Goal: Information Seeking & Learning: Compare options

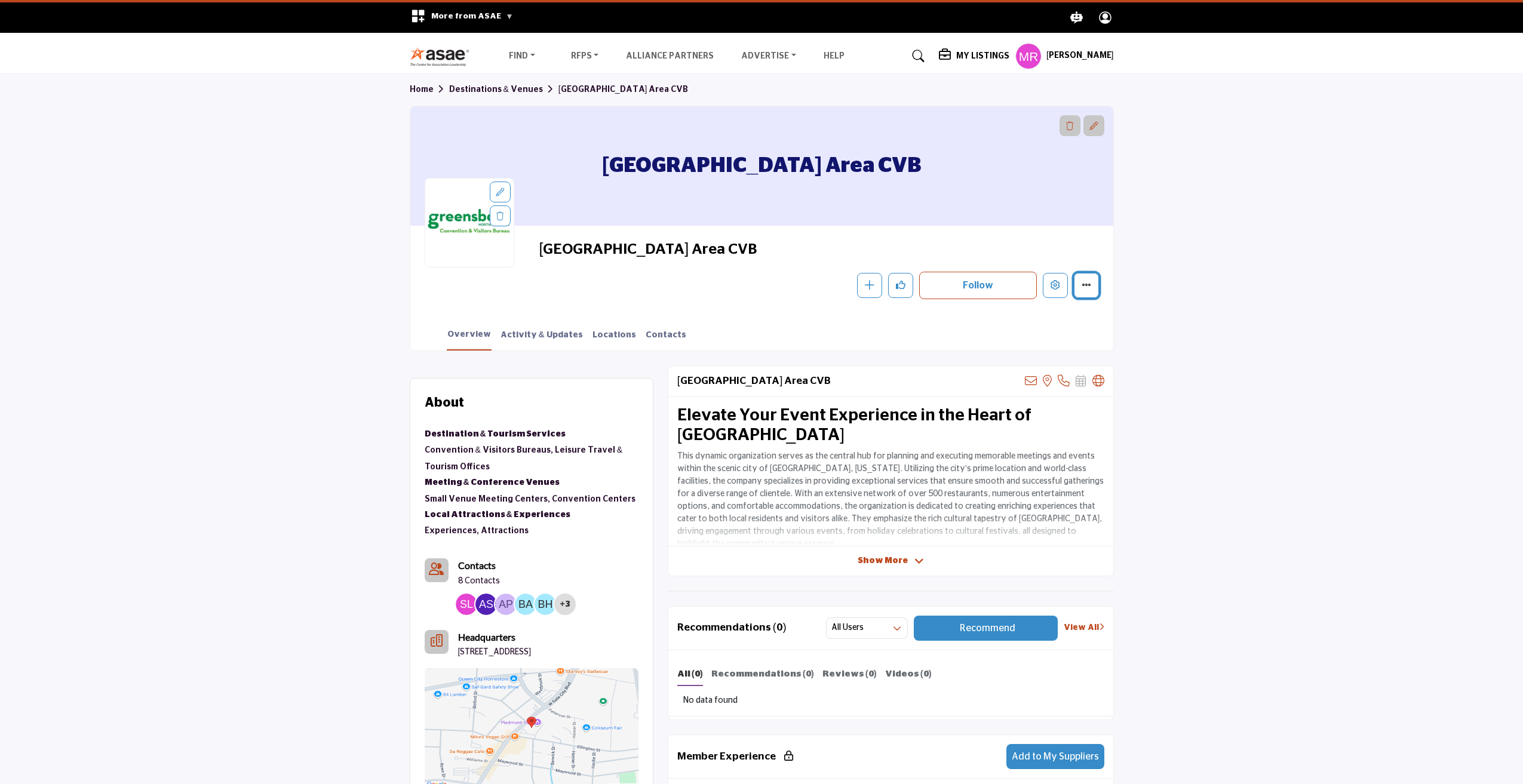
click at [1085, 286] on icon "More details" at bounding box center [1087, 285] width 10 height 10
click at [1172, 283] on section "Home Destinations & Venues Greensboro Area CVB Greensboro Area CVB Greensboro A…" at bounding box center [761, 213] width 1523 height 277
click at [908, 563] on span "Show More" at bounding box center [891, 561] width 66 height 12
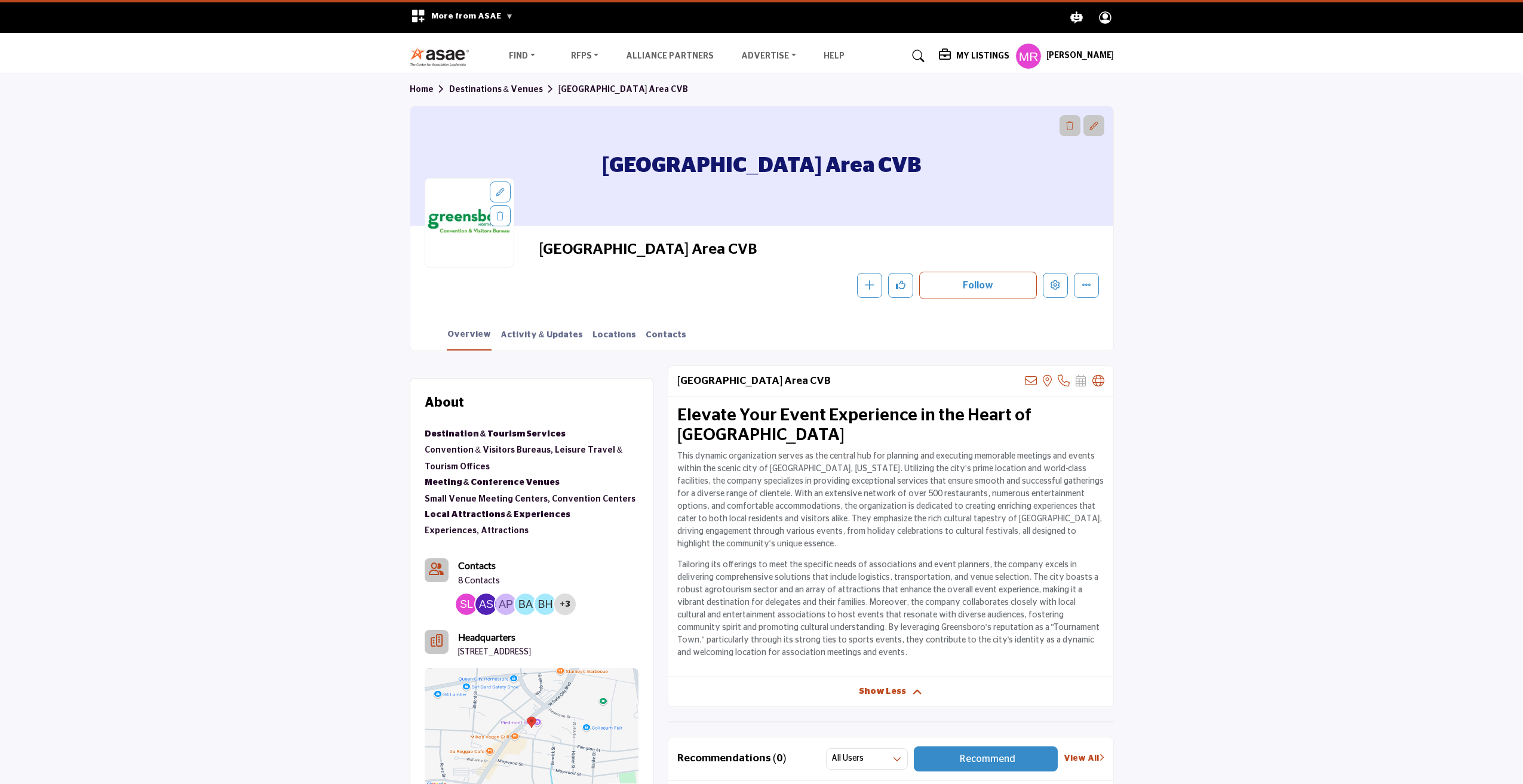
click at [508, 89] on link "Destinations & Venues" at bounding box center [504, 89] width 109 height 9
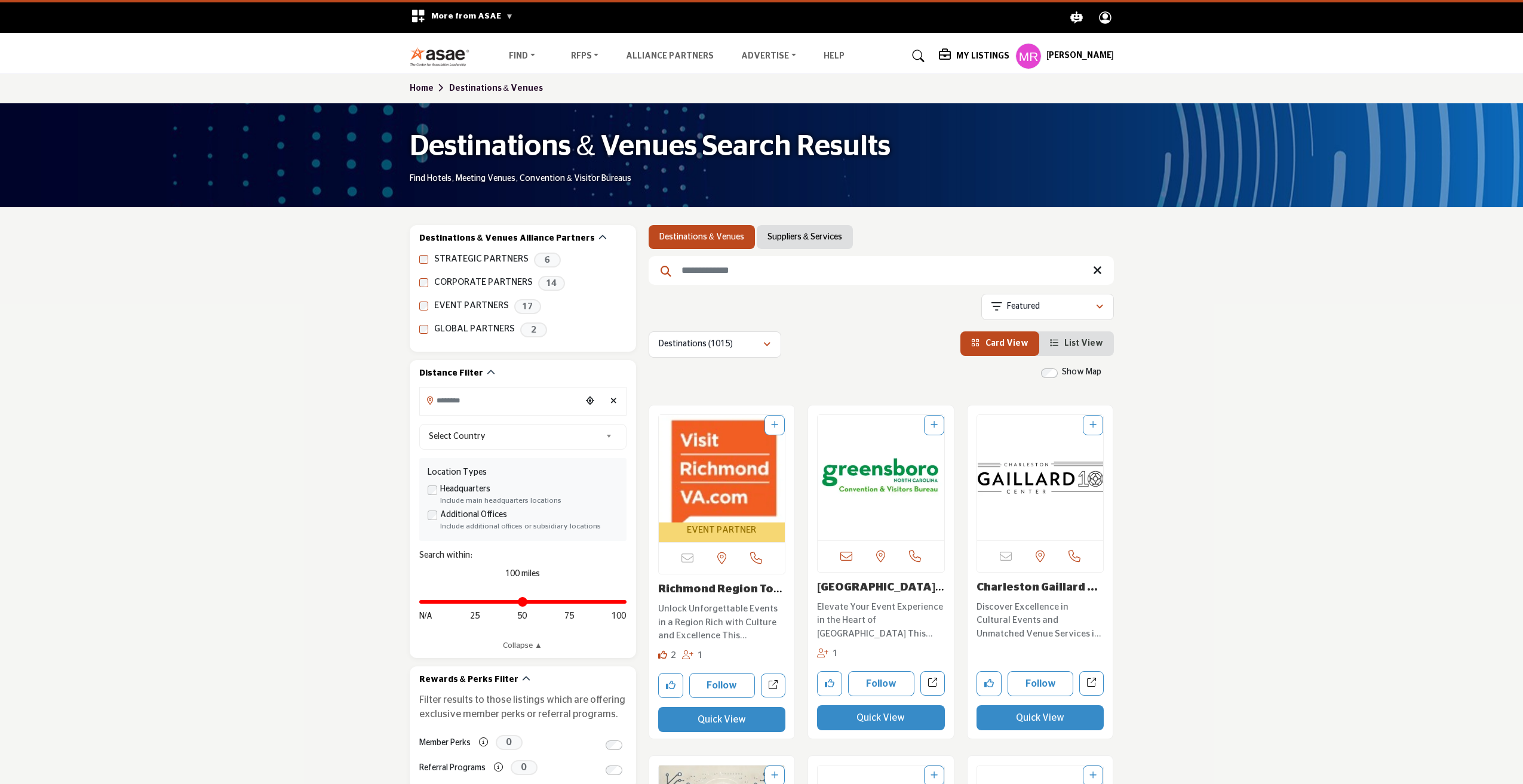
click at [738, 259] on input "Search Keyword" at bounding box center [881, 271] width 465 height 29
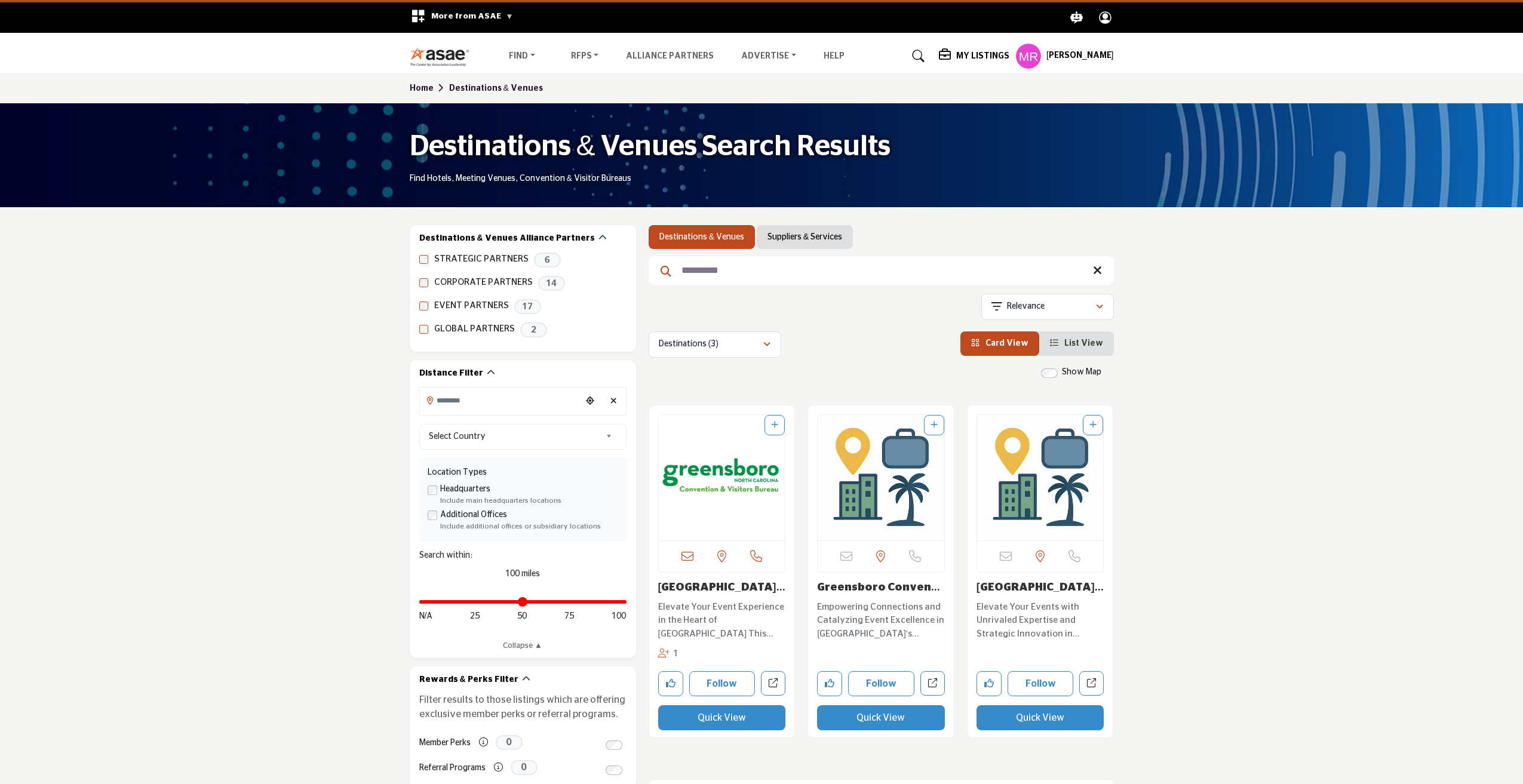
type input "**********"
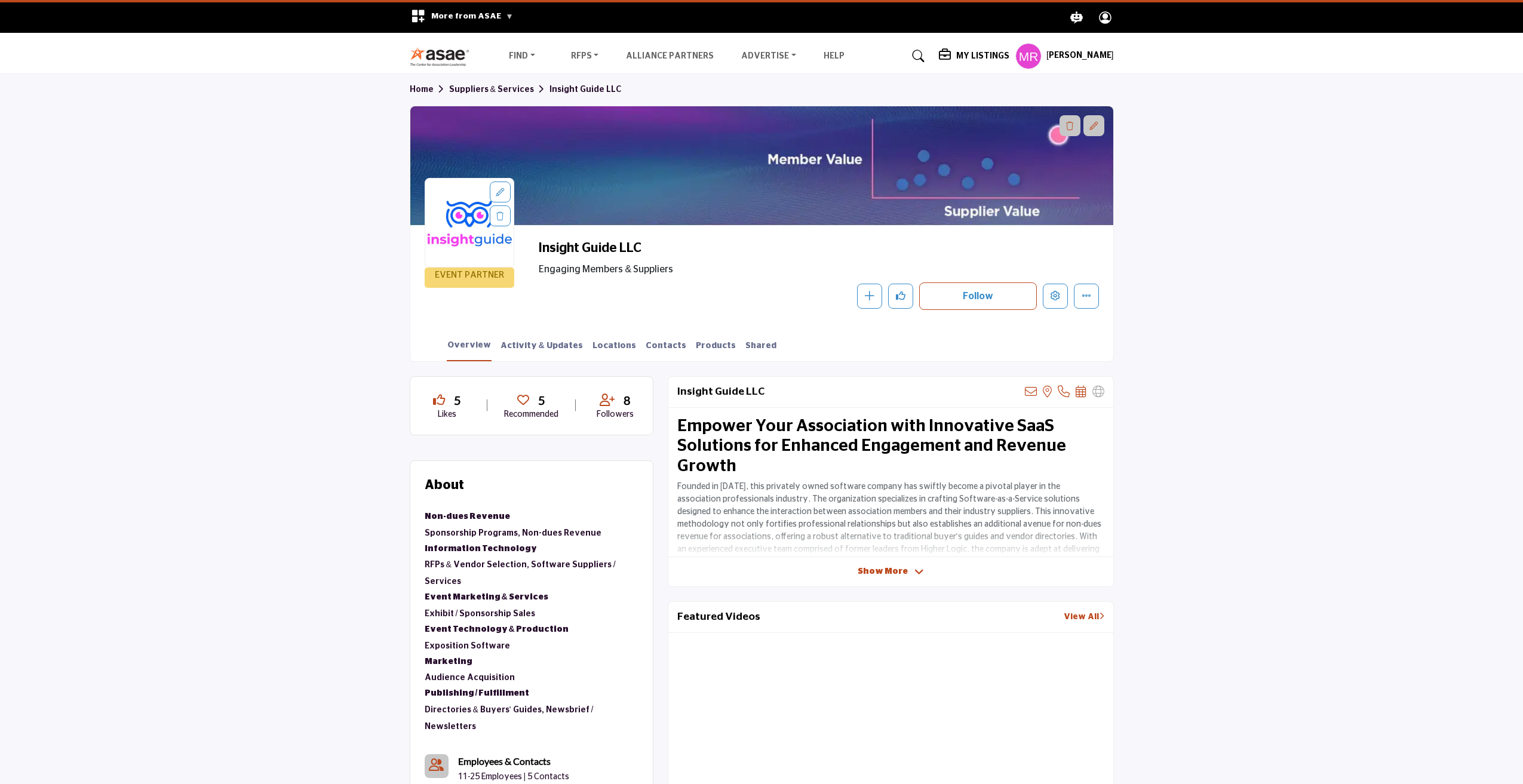
click at [503, 88] on link "Suppliers & Services" at bounding box center [499, 89] width 101 height 9
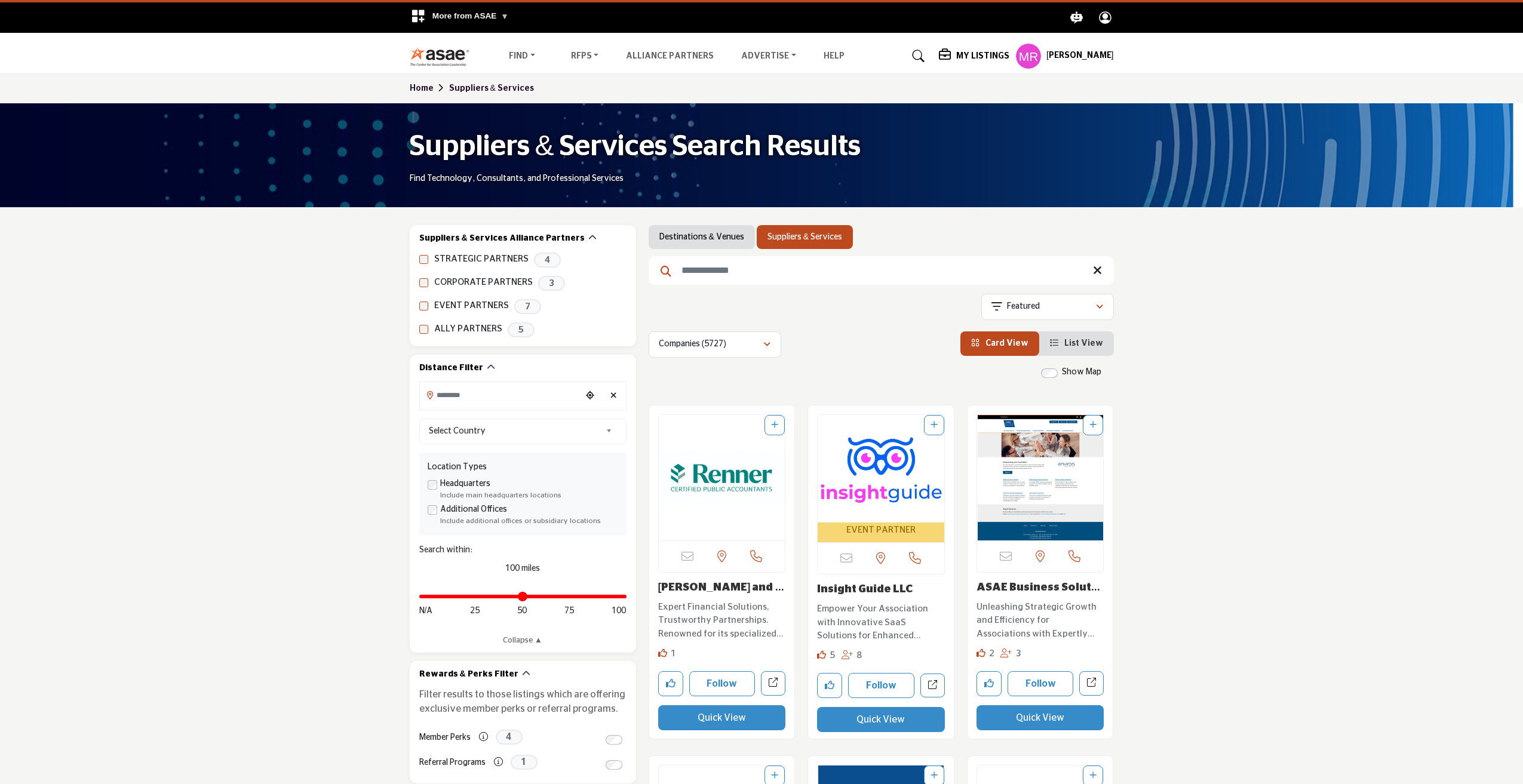
click at [691, 239] on link "Destinations & Venues" at bounding box center [701, 237] width 85 height 12
click at [677, 243] on link "Destinations & Venues" at bounding box center [701, 237] width 85 height 12
click at [696, 270] on input "Search Keyword" at bounding box center [881, 271] width 465 height 29
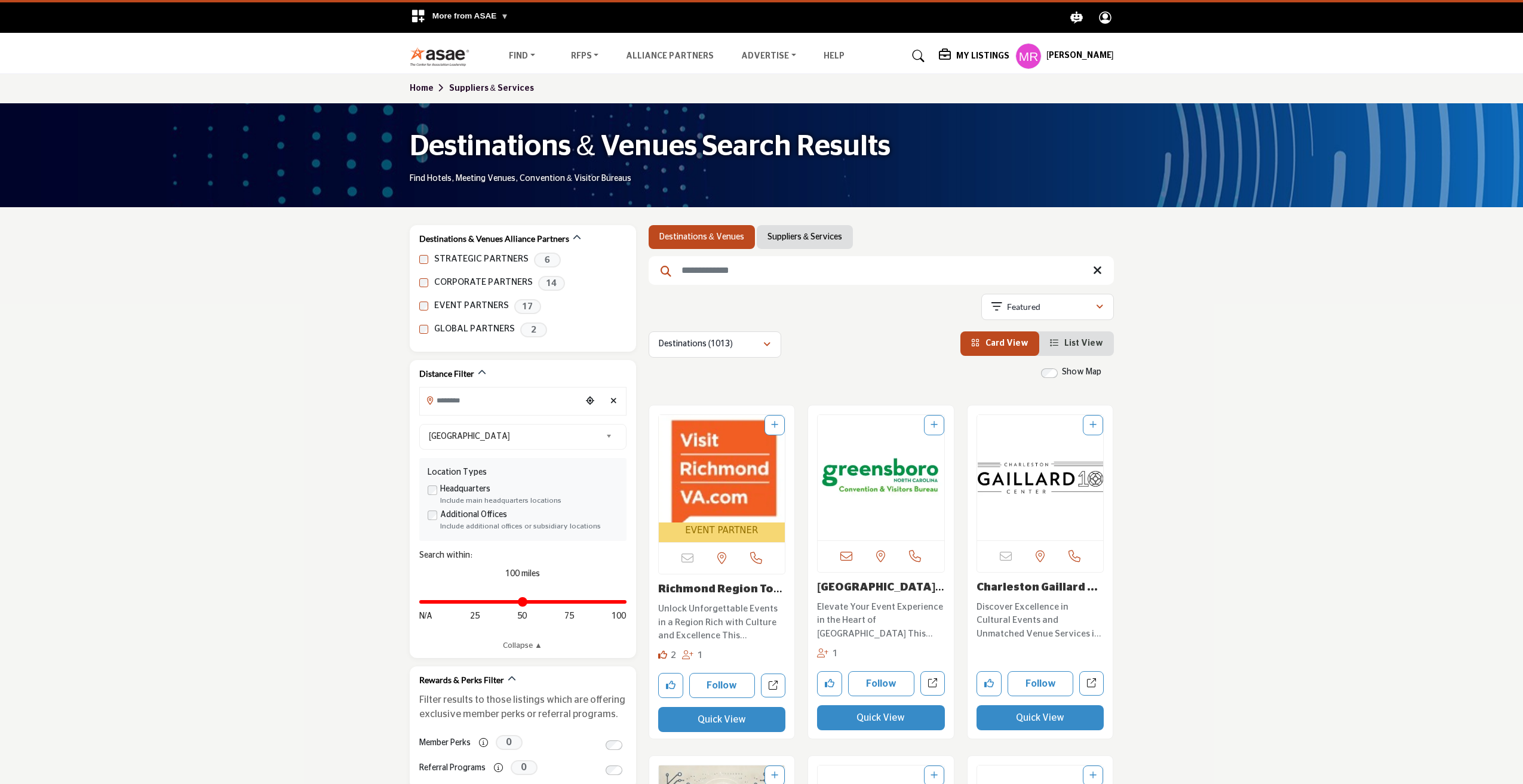
click at [700, 269] on input "Search Keyword" at bounding box center [881, 271] width 465 height 29
type input "*****"
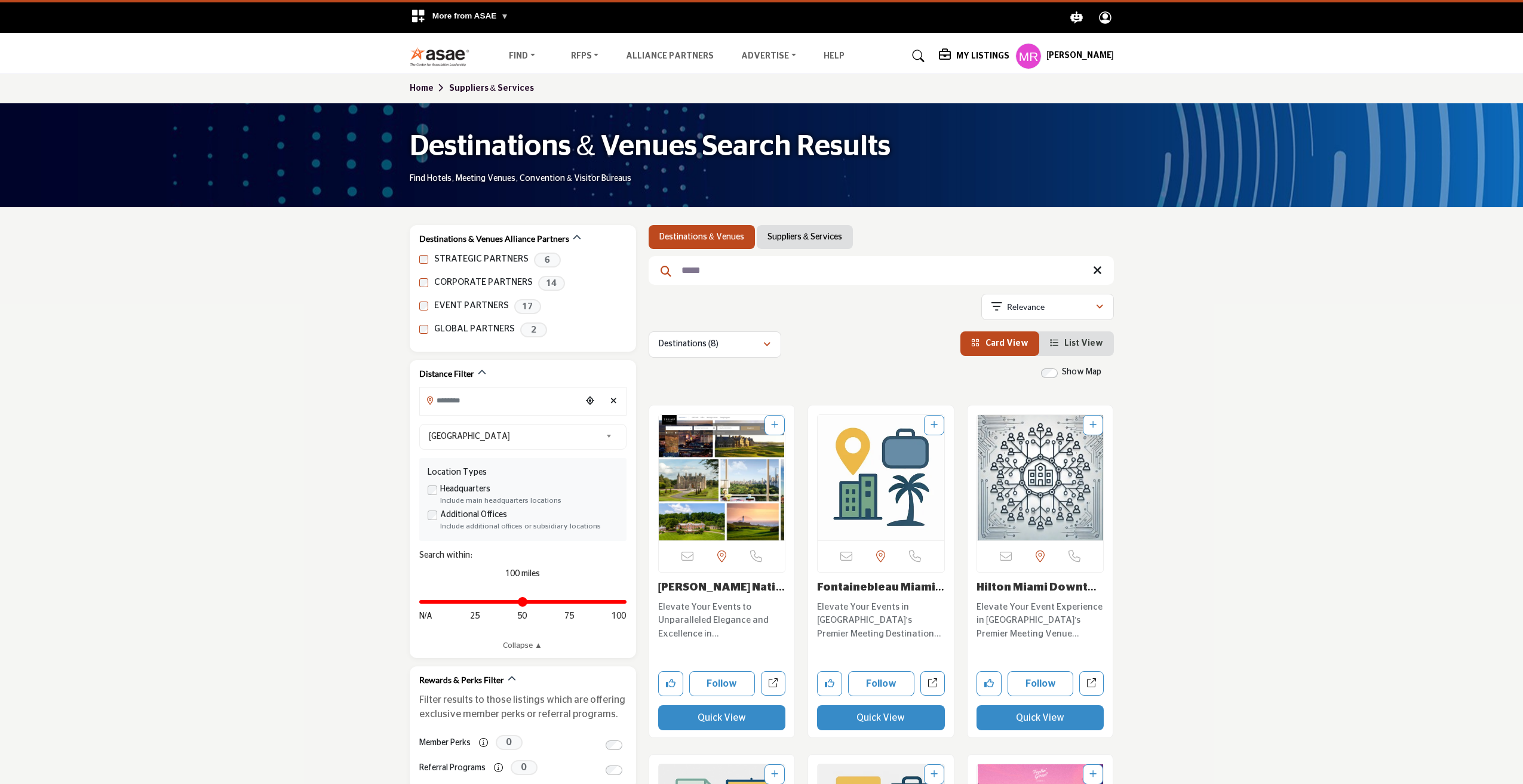
click at [437, 58] on img at bounding box center [442, 57] width 66 height 20
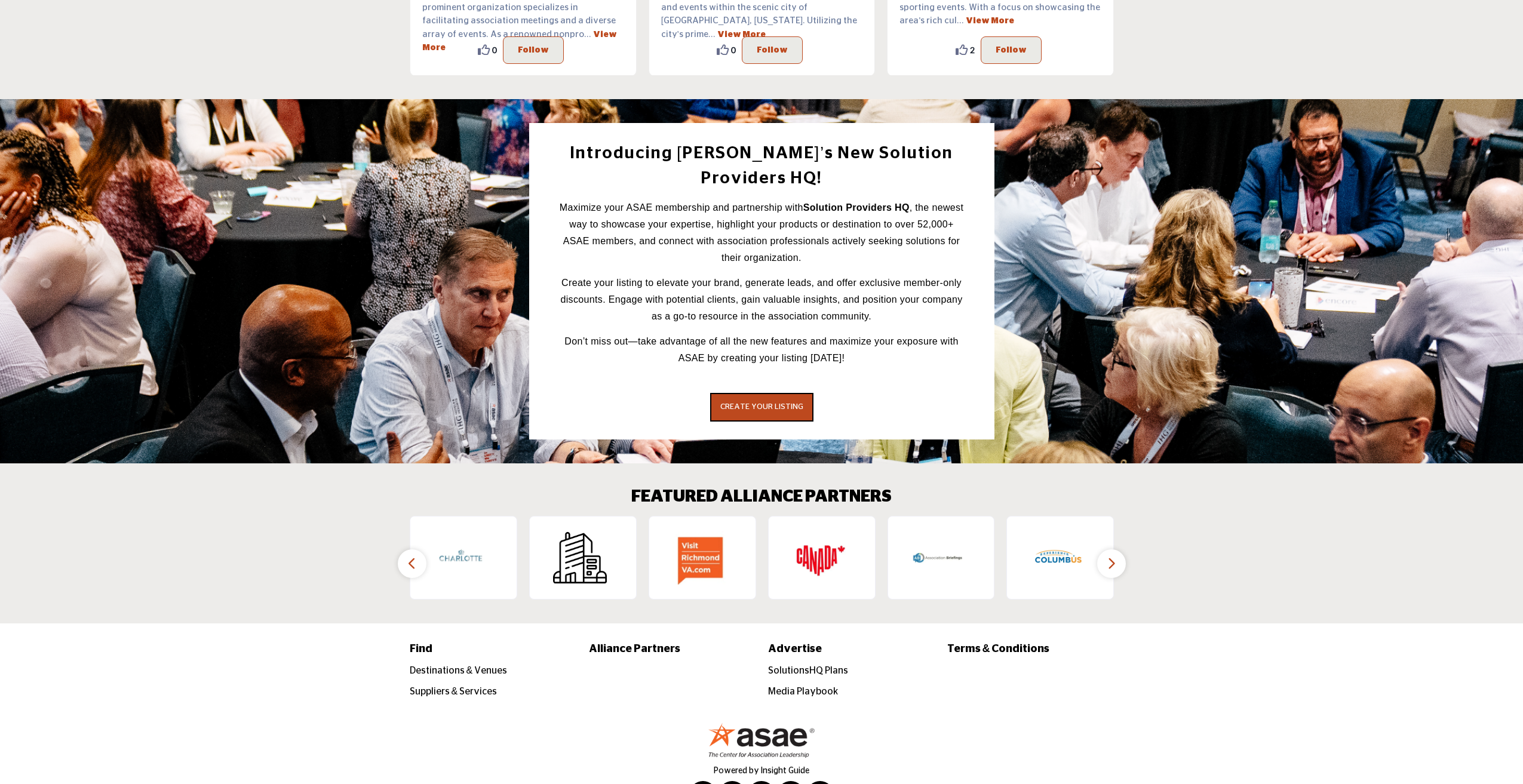
scroll to position [1499, 0]
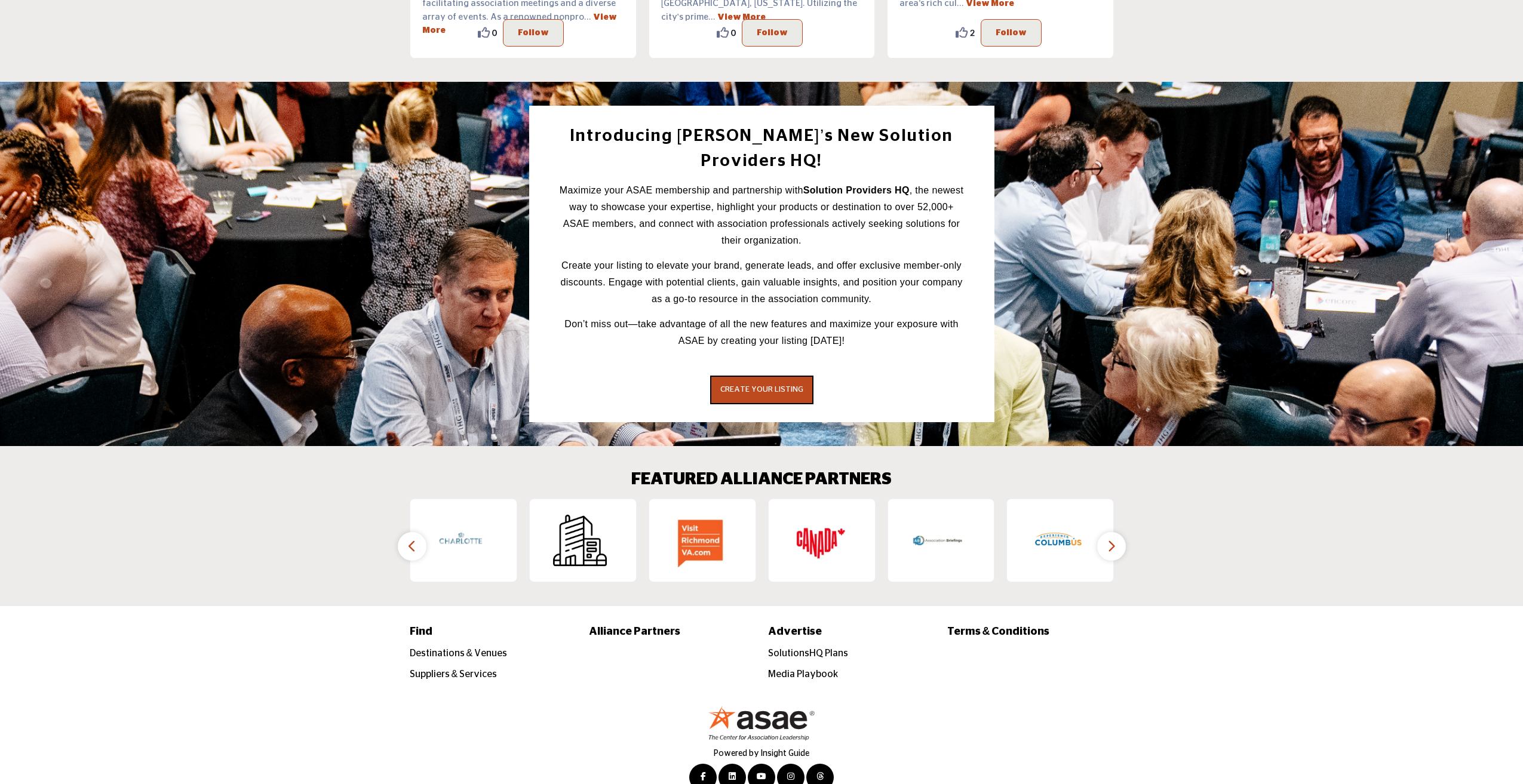
click at [1121, 532] on button "button" at bounding box center [1112, 547] width 29 height 29
click at [1119, 532] on button "button" at bounding box center [1112, 547] width 29 height 29
click at [415, 533] on button "button" at bounding box center [412, 547] width 29 height 29
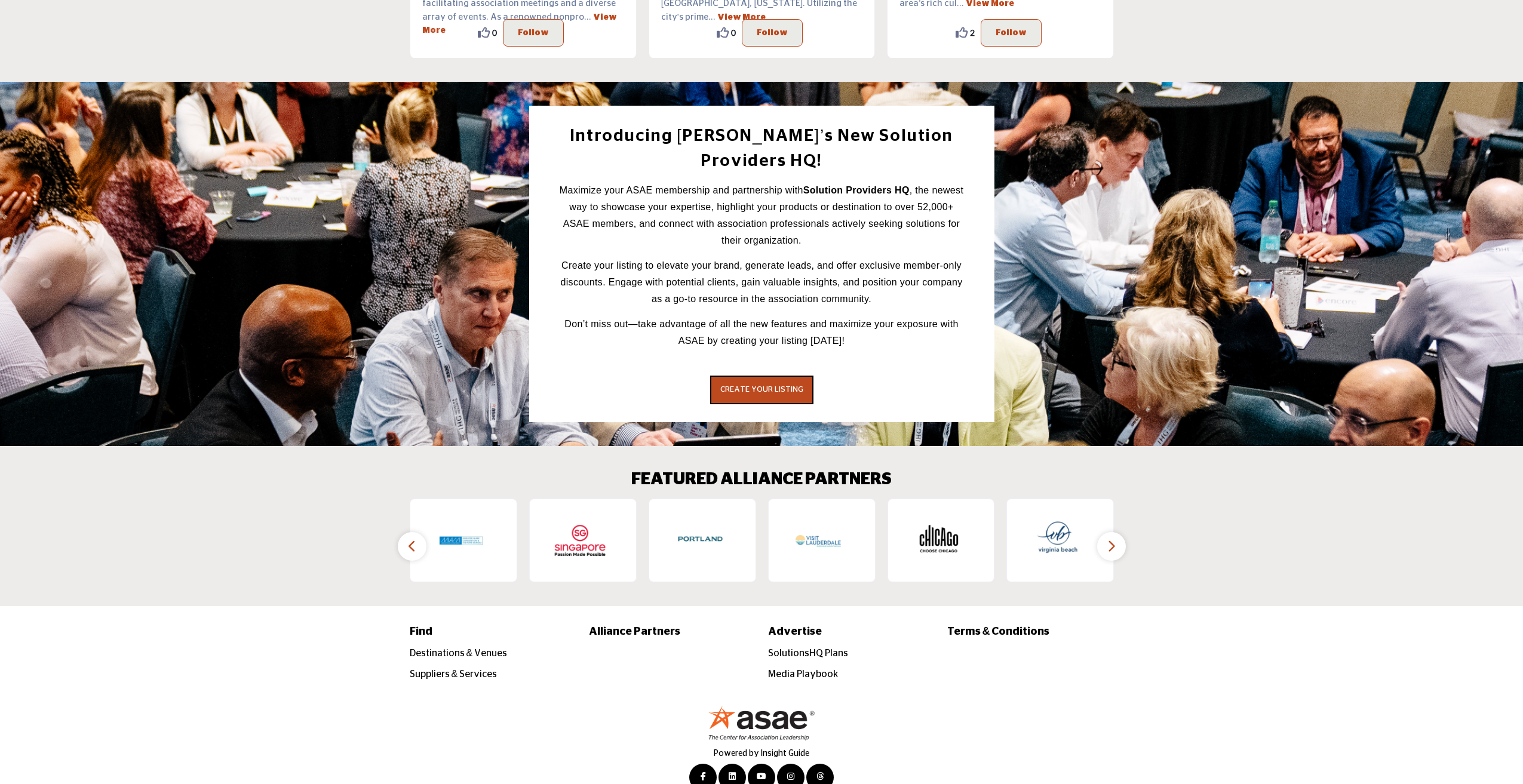
click at [415, 533] on button "button" at bounding box center [412, 547] width 29 height 29
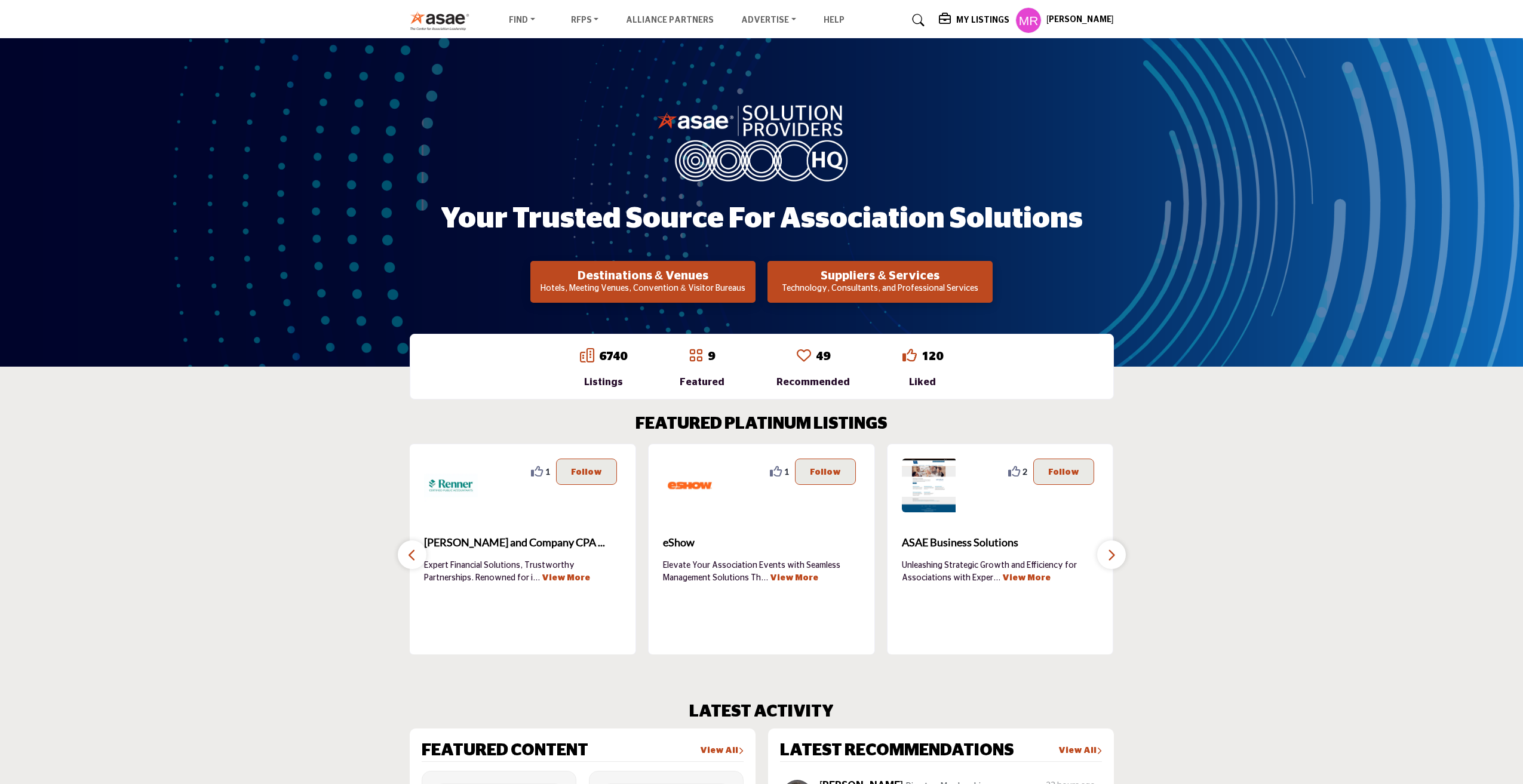
scroll to position [0, 0]
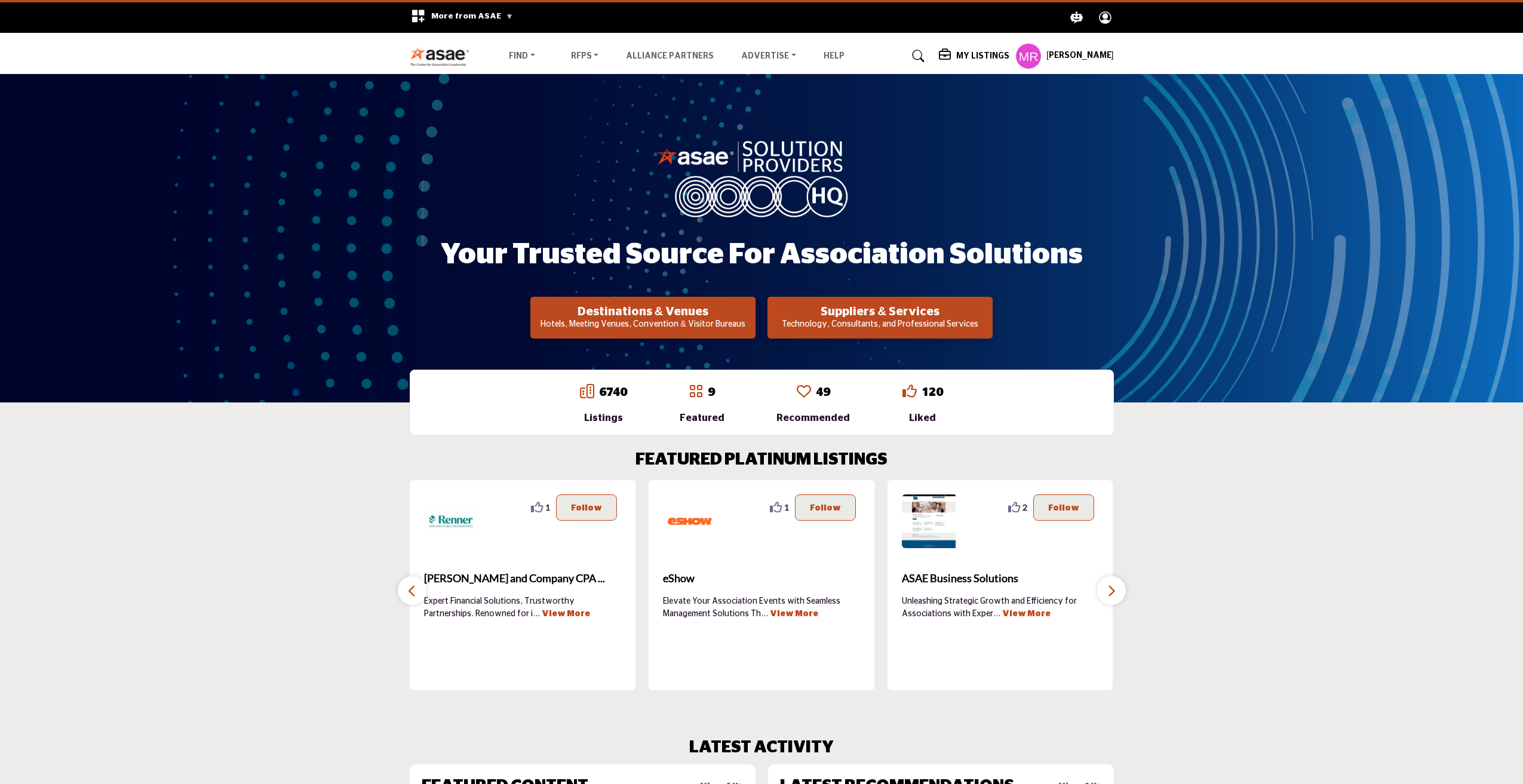
click at [413, 592] on icon "button" at bounding box center [412, 591] width 10 height 15
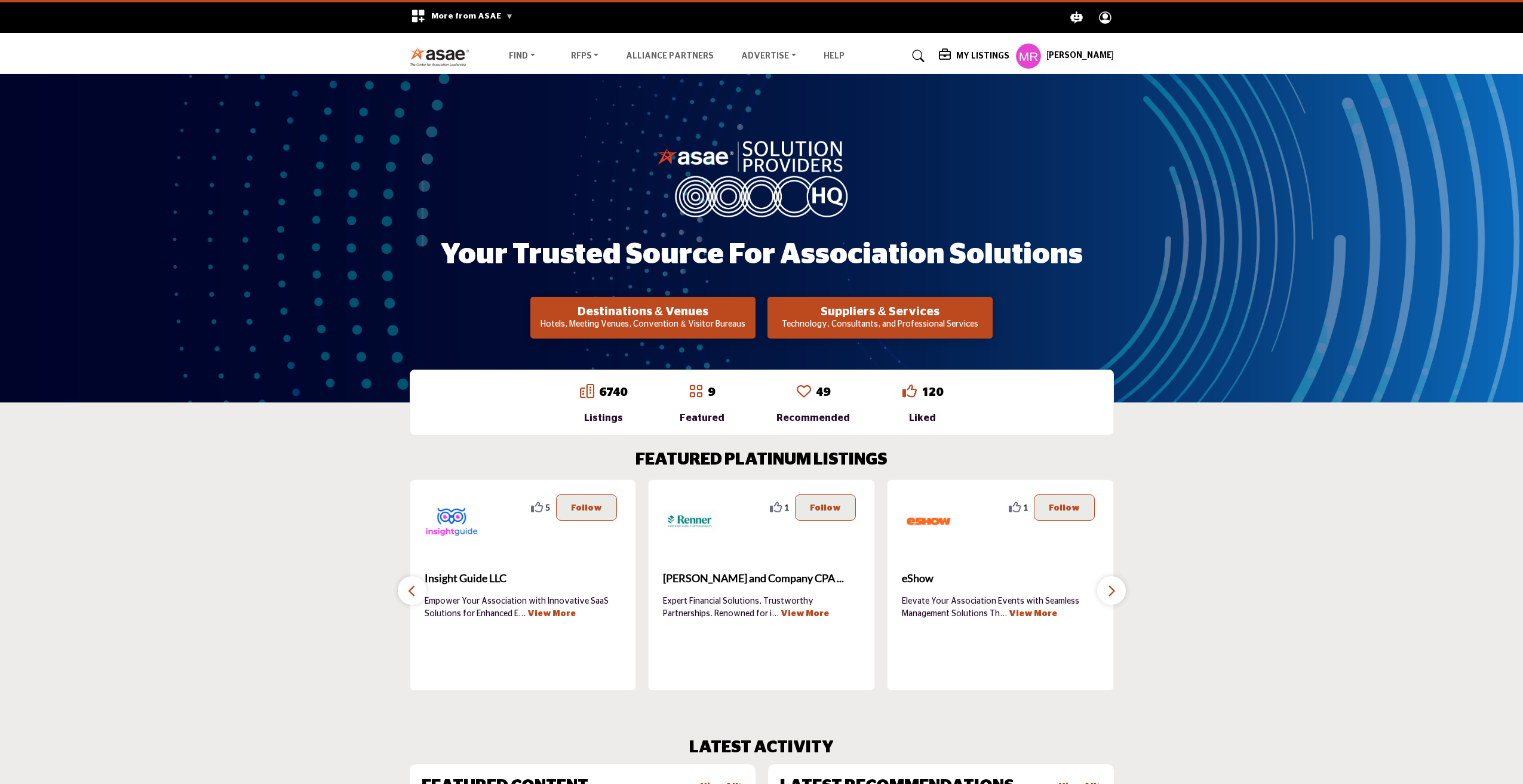
click at [413, 592] on icon "button" at bounding box center [412, 591] width 10 height 15
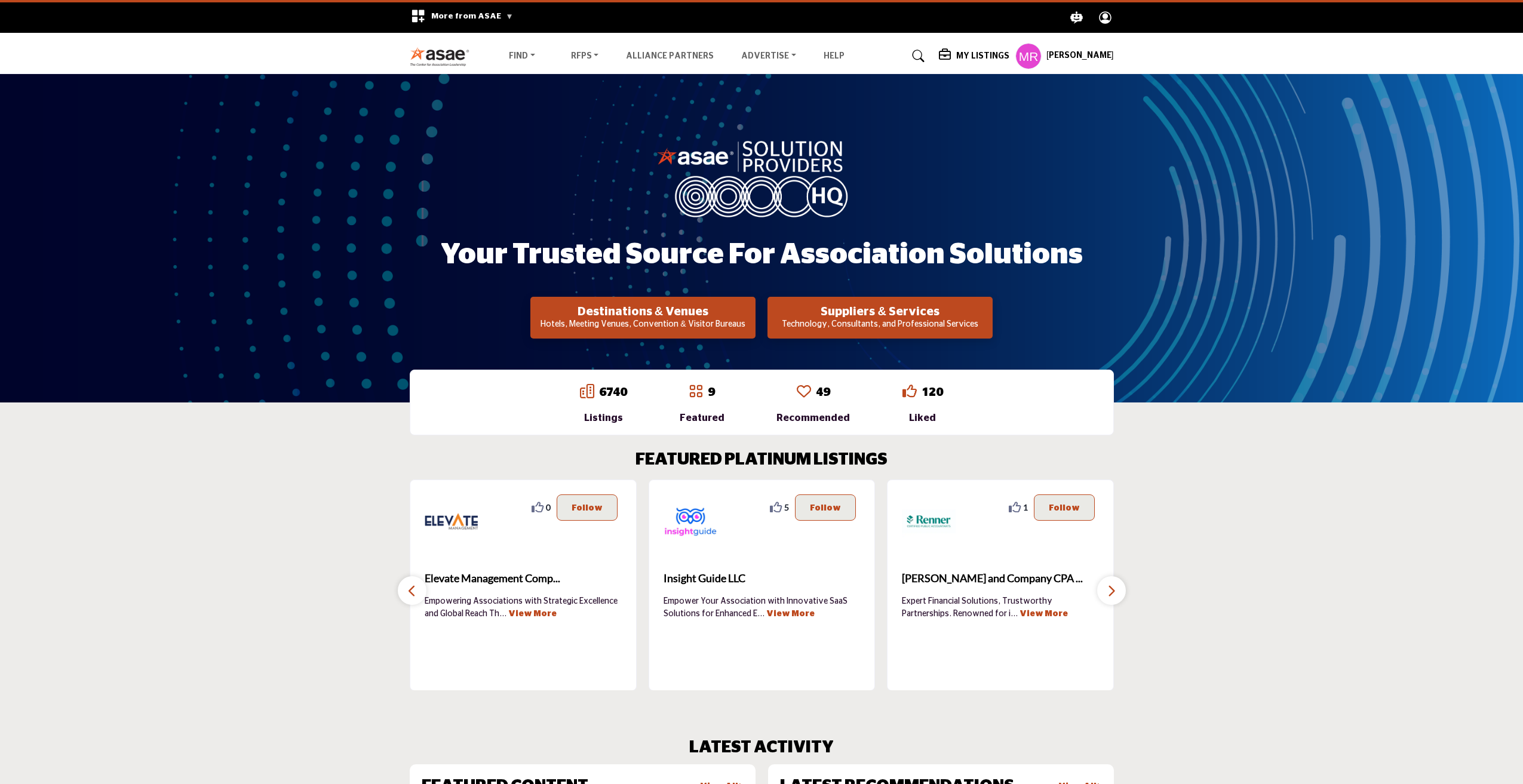
click at [413, 592] on icon "button" at bounding box center [412, 591] width 10 height 15
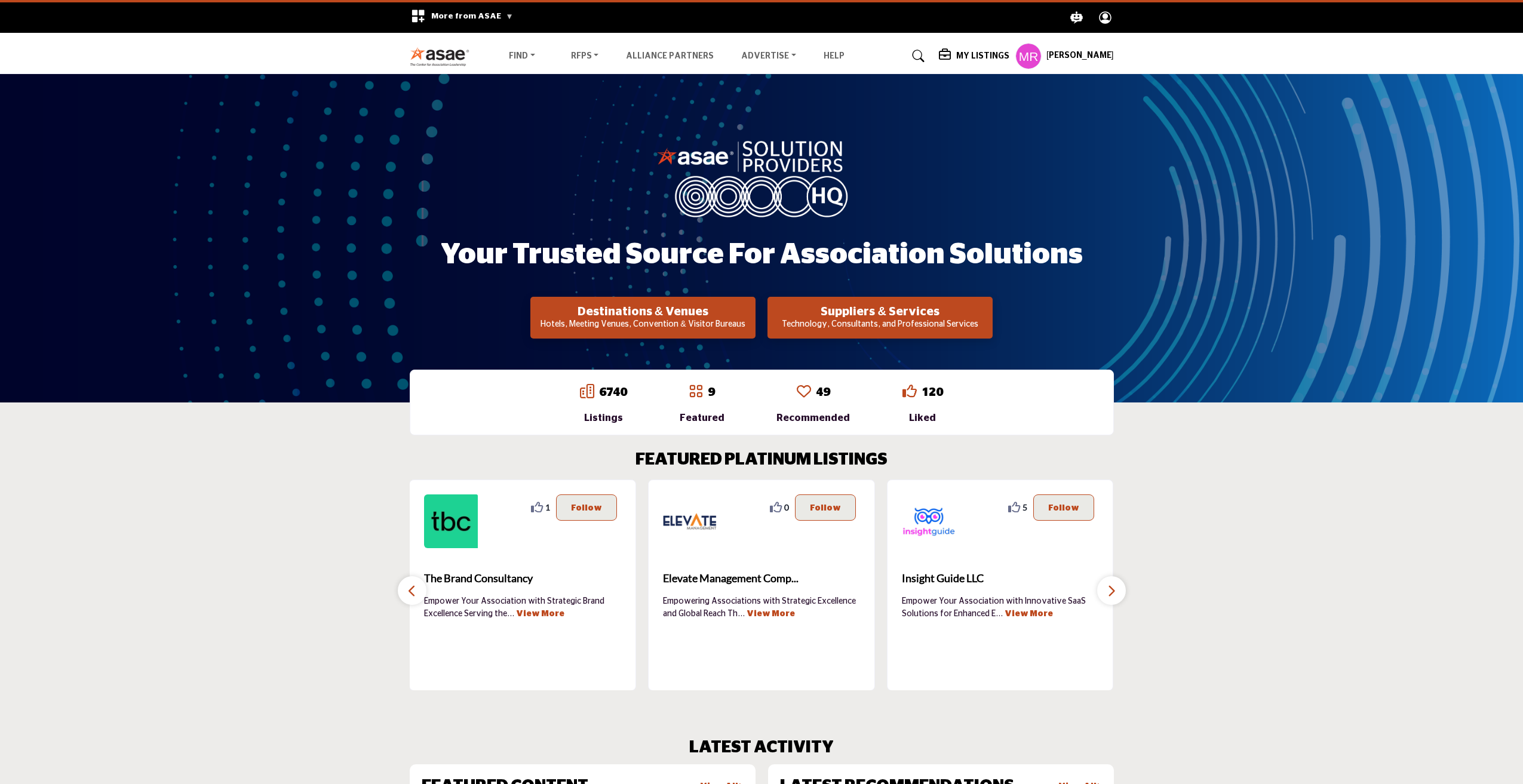
click at [413, 592] on icon "button" at bounding box center [412, 591] width 10 height 15
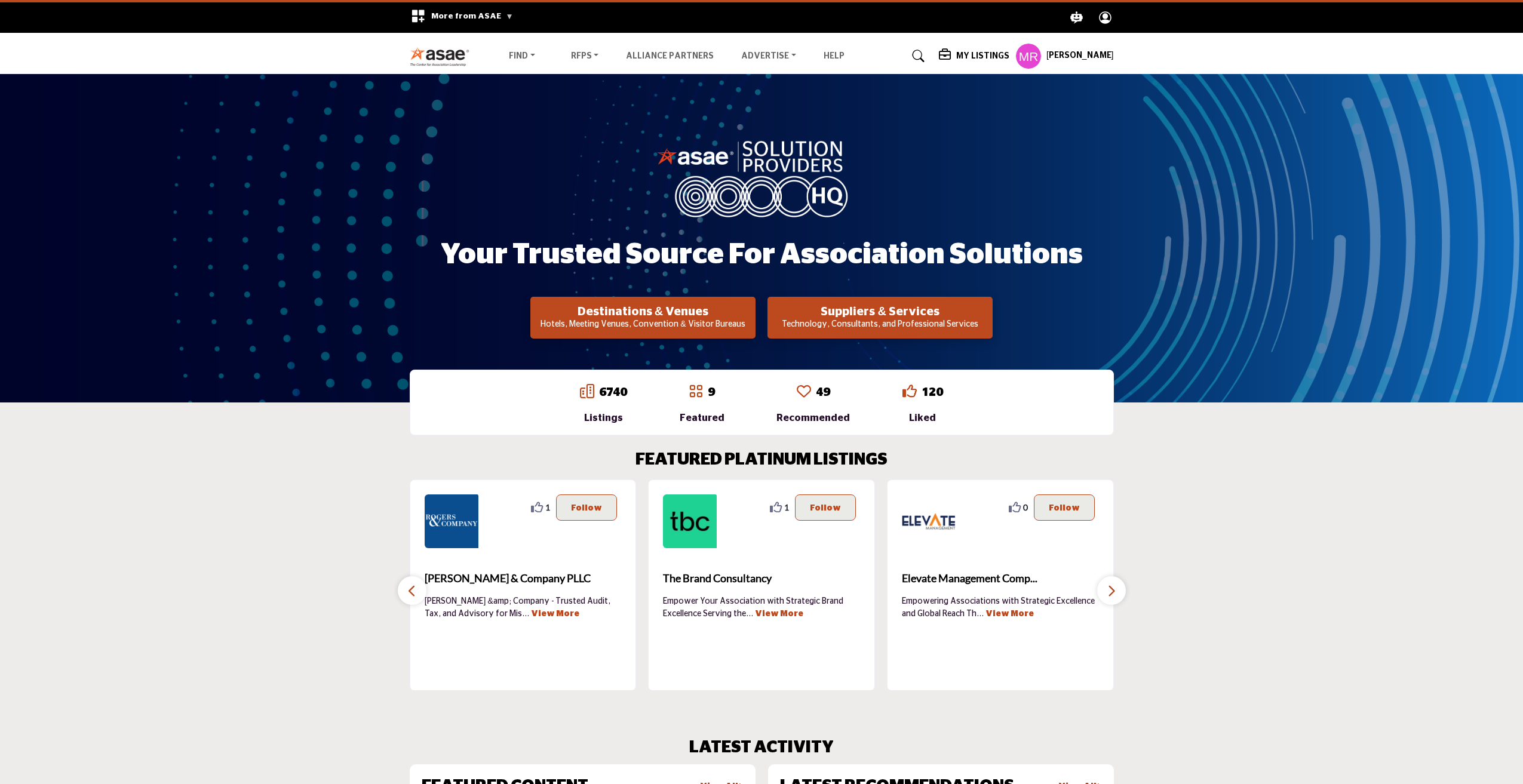
click at [413, 592] on icon "button" at bounding box center [412, 591] width 10 height 15
click at [413, 592] on icon "button" at bounding box center [412, 591] width 10 height 15
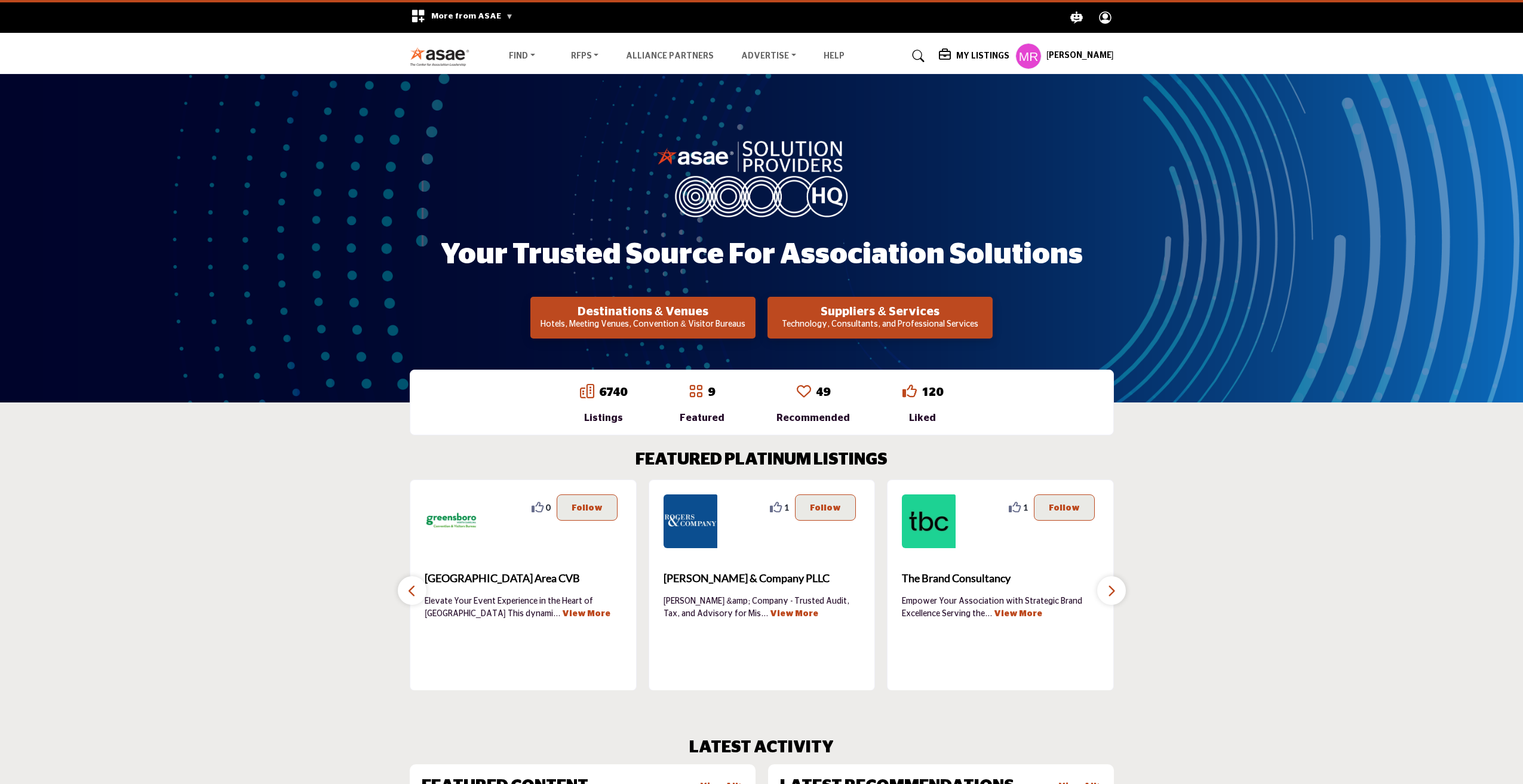
click at [412, 592] on icon "button" at bounding box center [412, 591] width 10 height 15
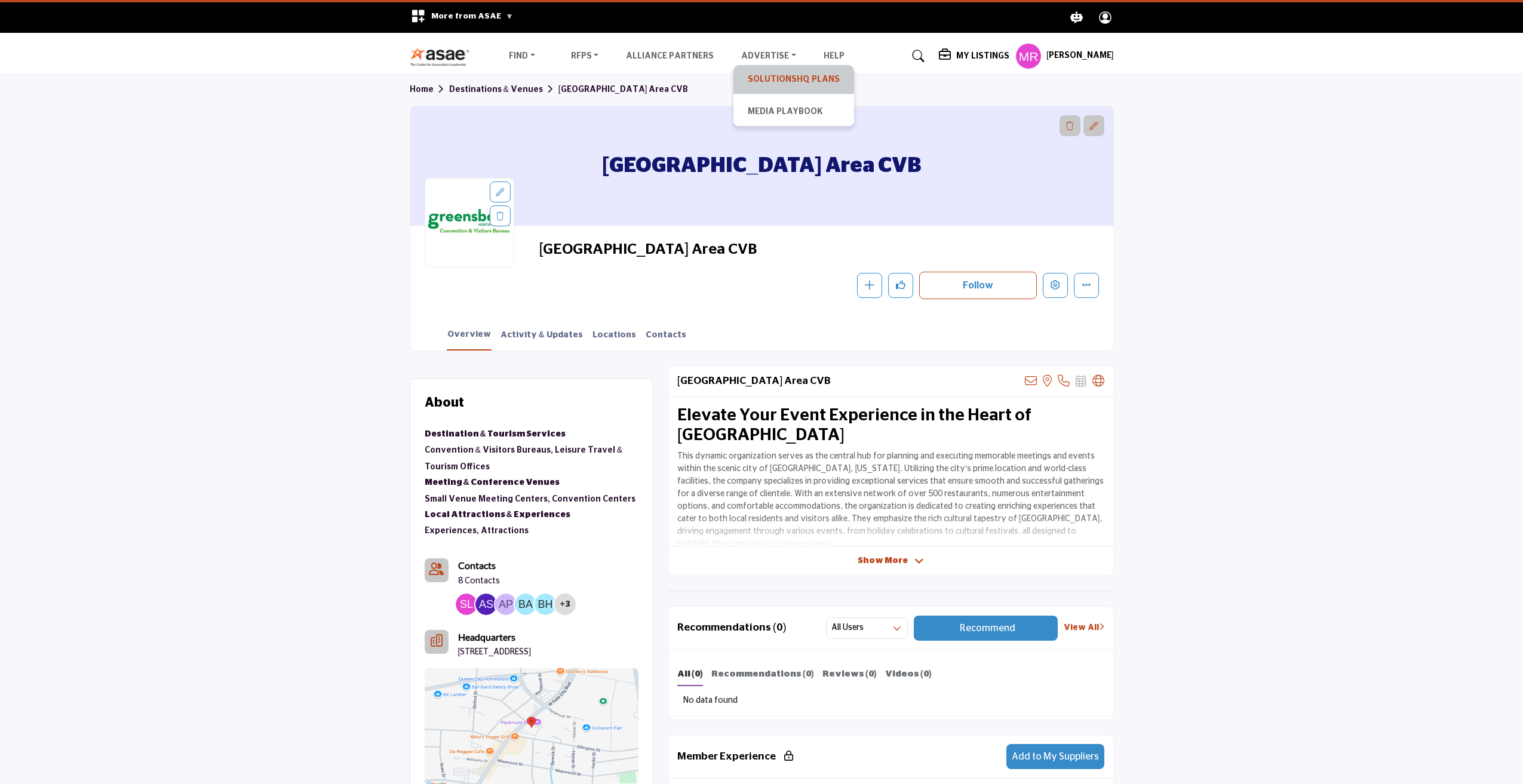
click at [778, 81] on link "SolutionsHQ Plans" at bounding box center [793, 79] width 108 height 16
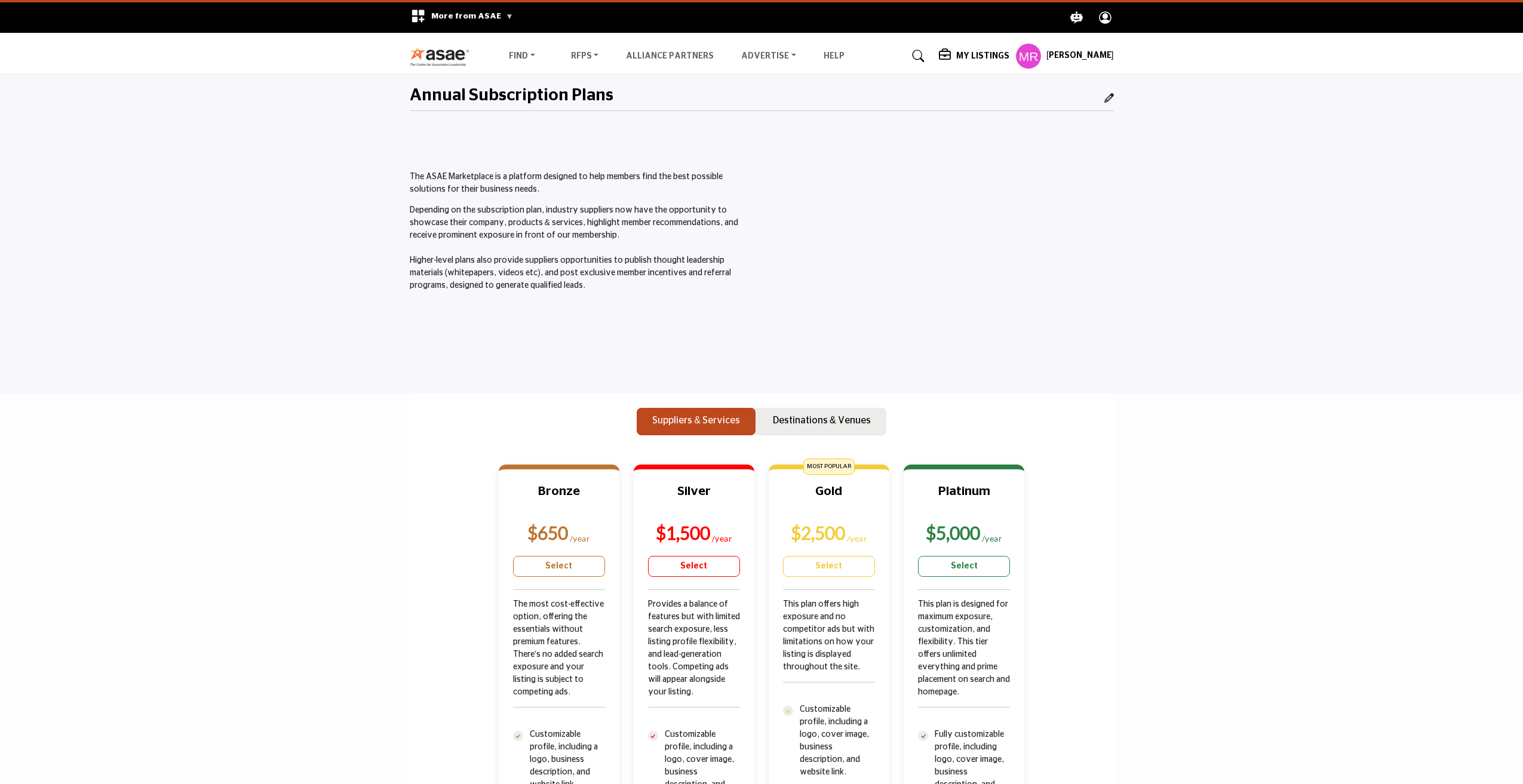
click at [838, 411] on button "Destinations & Venues" at bounding box center [822, 422] width 129 height 28
